Goal: Browse casually

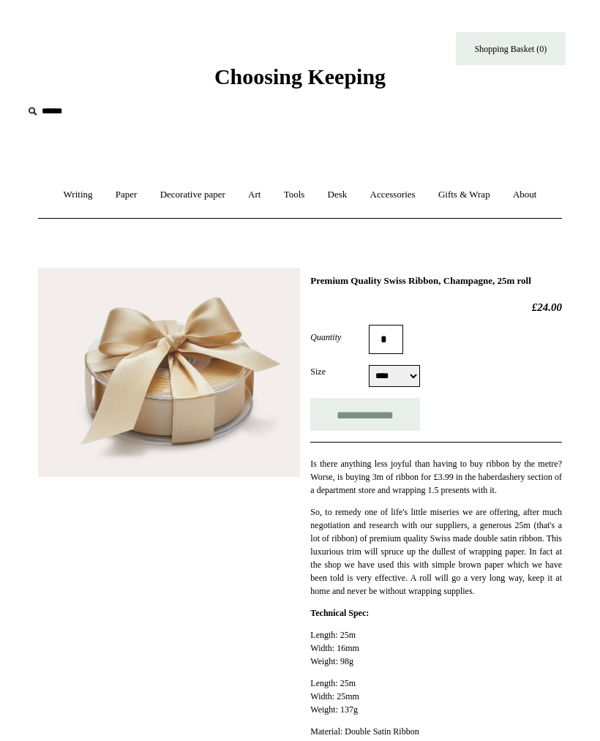
click at [415, 387] on select "**** ****" at bounding box center [394, 376] width 51 height 22
click at [413, 382] on select "**** ****" at bounding box center [394, 376] width 51 height 22
click at [410, 387] on select "**** ****" at bounding box center [394, 376] width 51 height 22
select select "****"
